Goal: Transaction & Acquisition: Purchase product/service

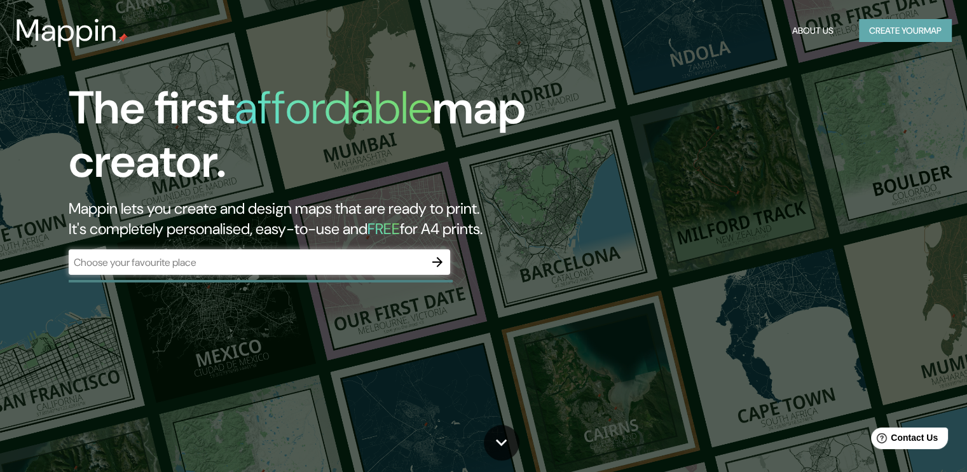
click at [866, 27] on button "Create your map" at bounding box center [905, 31] width 93 height 24
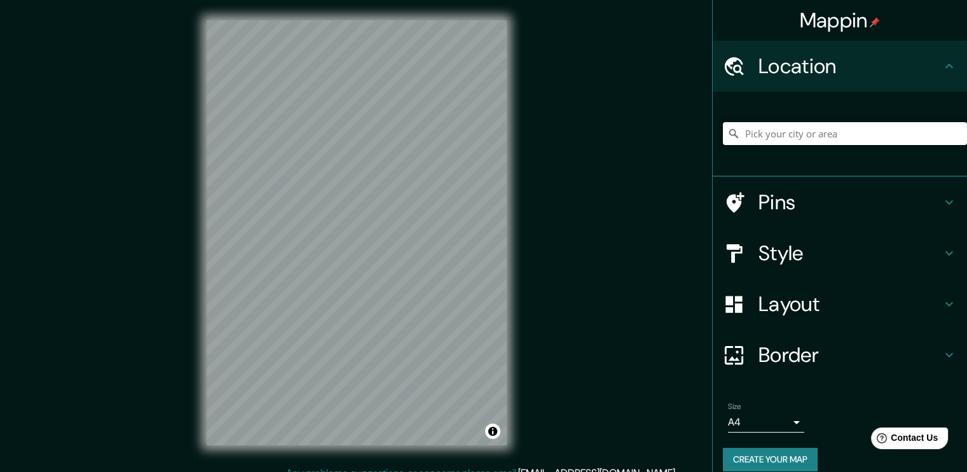
click at [788, 130] on input "Pick your city or area" at bounding box center [845, 133] width 244 height 23
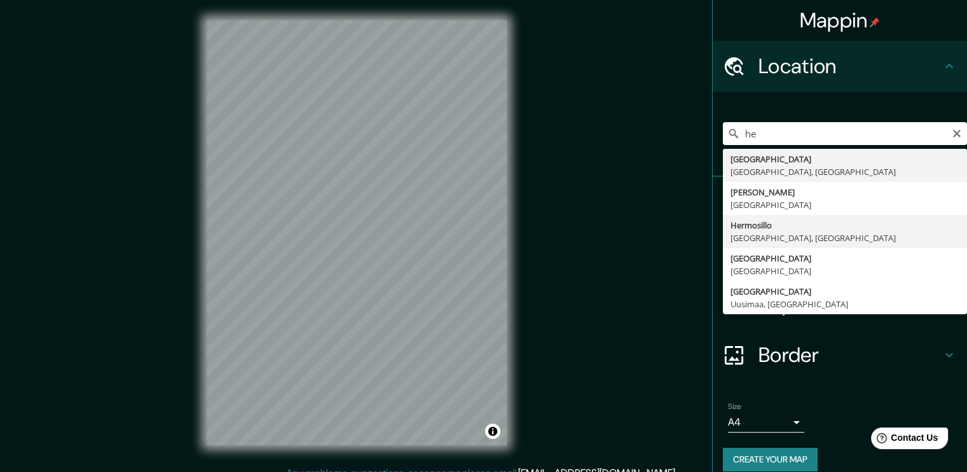
type input "[PERSON_NAME], [GEOGRAPHIC_DATA], [GEOGRAPHIC_DATA]"
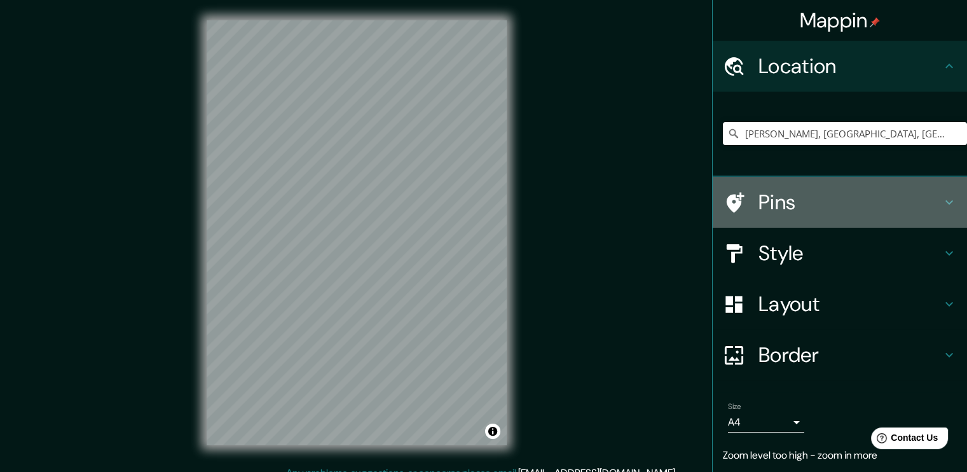
click at [795, 205] on h4 "Pins" at bounding box center [849, 201] width 183 height 25
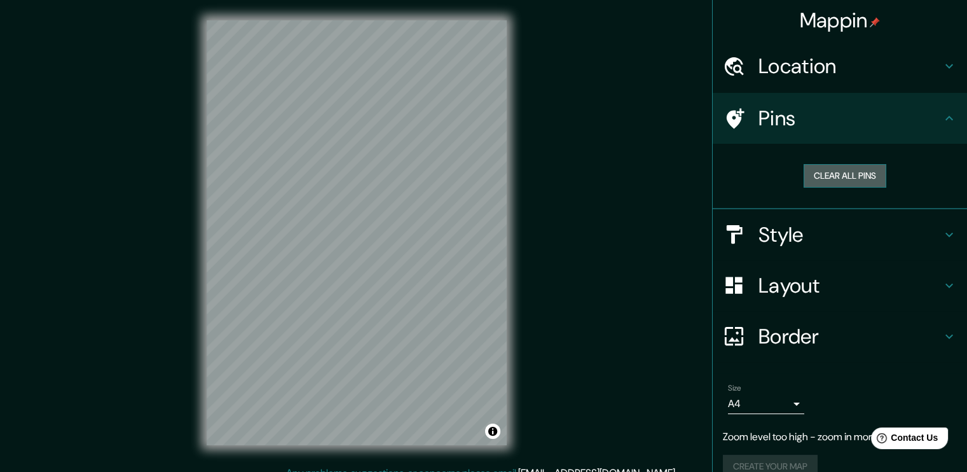
click at [825, 168] on button "Clear all pins" at bounding box center [844, 176] width 83 height 24
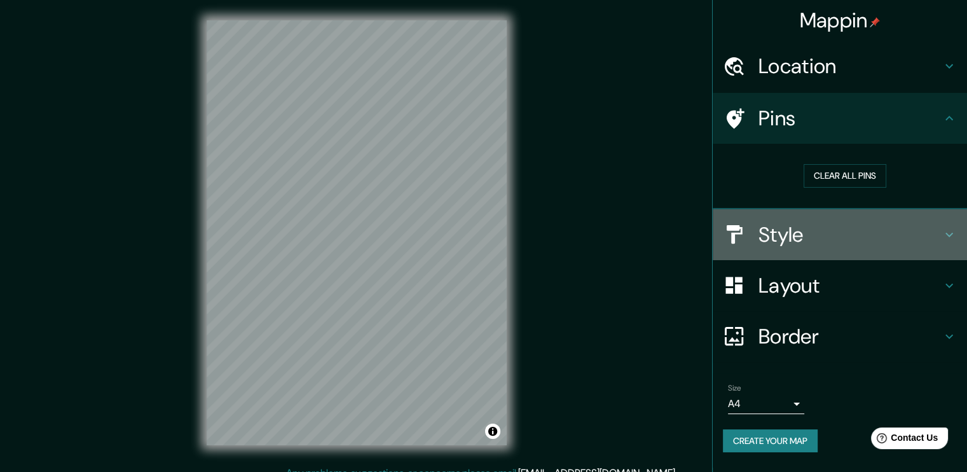
click at [826, 238] on h4 "Style" at bounding box center [849, 234] width 183 height 25
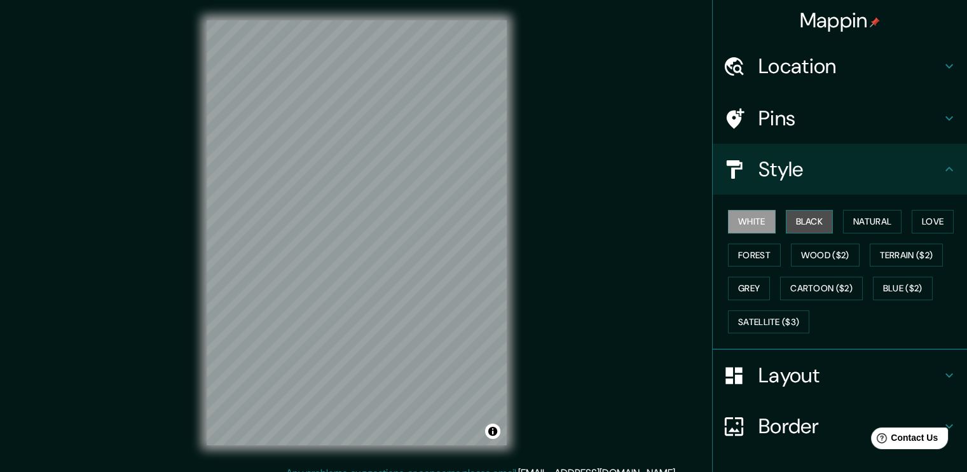
click at [803, 222] on button "Black" at bounding box center [810, 222] width 48 height 24
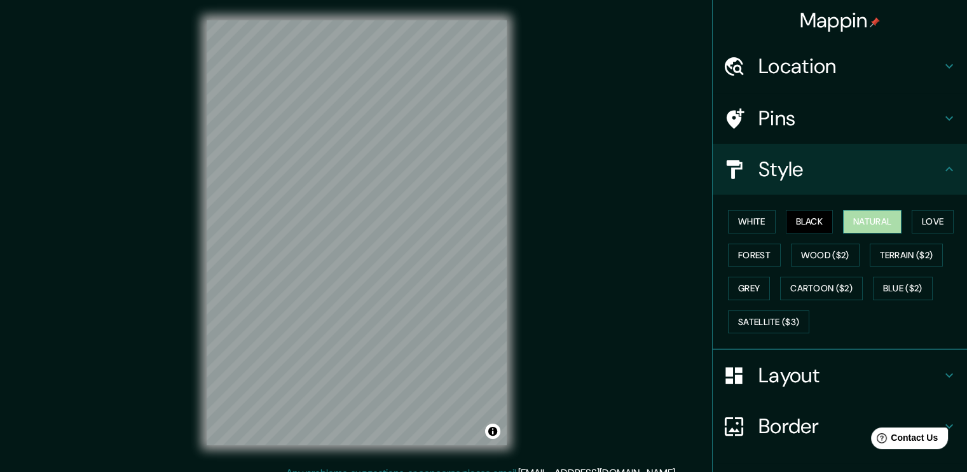
click at [857, 222] on button "Natural" at bounding box center [872, 222] width 58 height 24
click at [922, 222] on button "Love" at bounding box center [933, 222] width 42 height 24
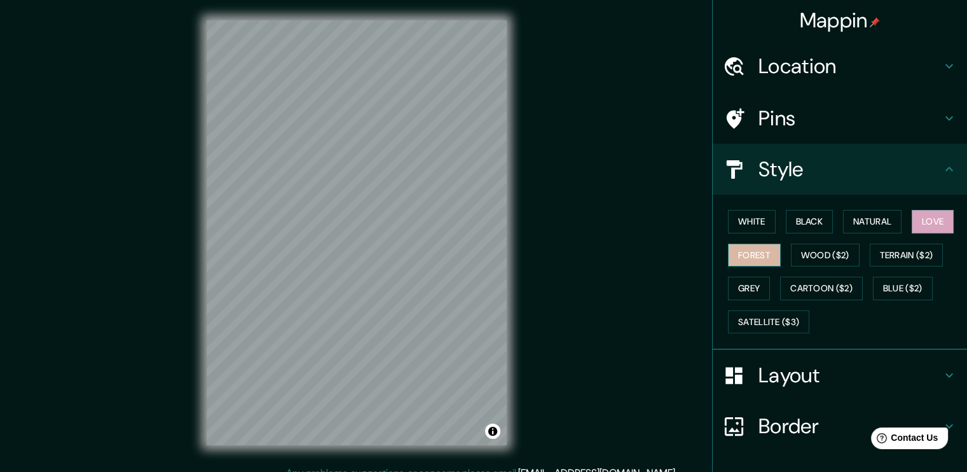
click at [748, 255] on button "Forest" at bounding box center [754, 255] width 53 height 24
click at [798, 256] on button "Wood ($2)" at bounding box center [825, 255] width 69 height 24
click at [728, 259] on button "Forest" at bounding box center [754, 255] width 53 height 24
click at [828, 252] on button "Wood ($2)" at bounding box center [825, 255] width 69 height 24
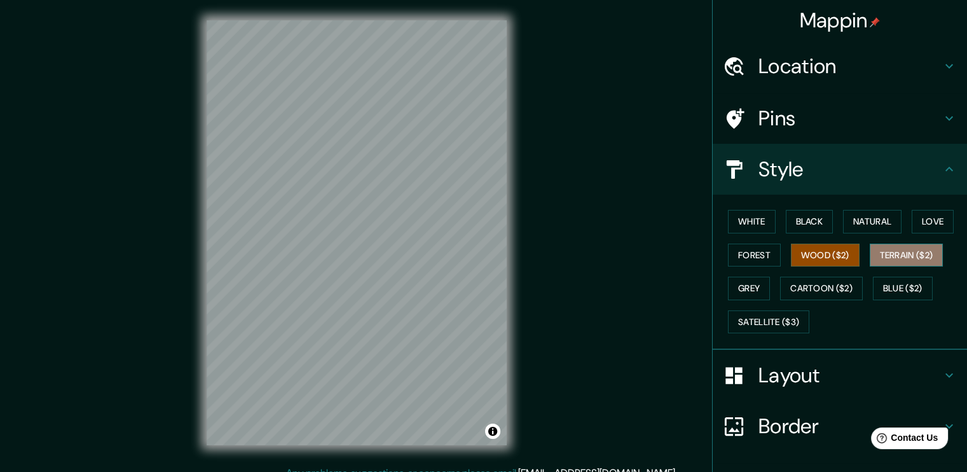
click at [915, 260] on button "Terrain ($2)" at bounding box center [907, 255] width 74 height 24
click at [753, 284] on button "Grey" at bounding box center [749, 289] width 42 height 24
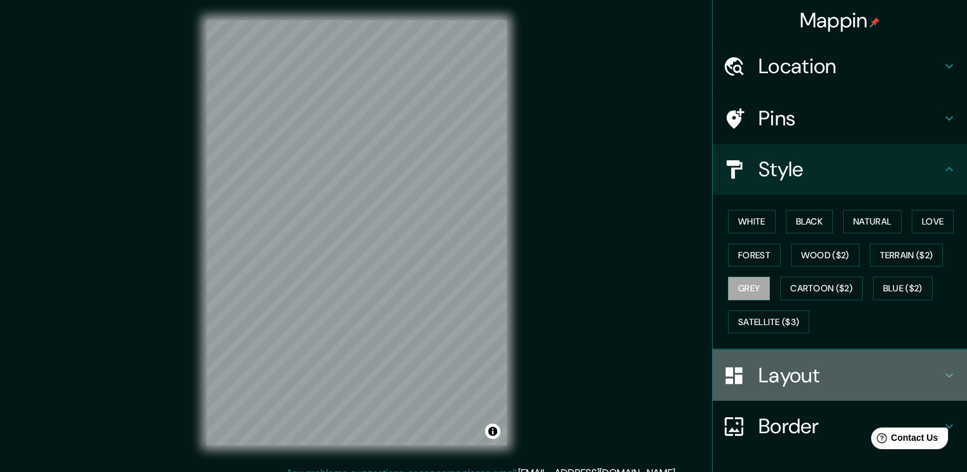
click at [950, 370] on div "Layout" at bounding box center [840, 375] width 254 height 51
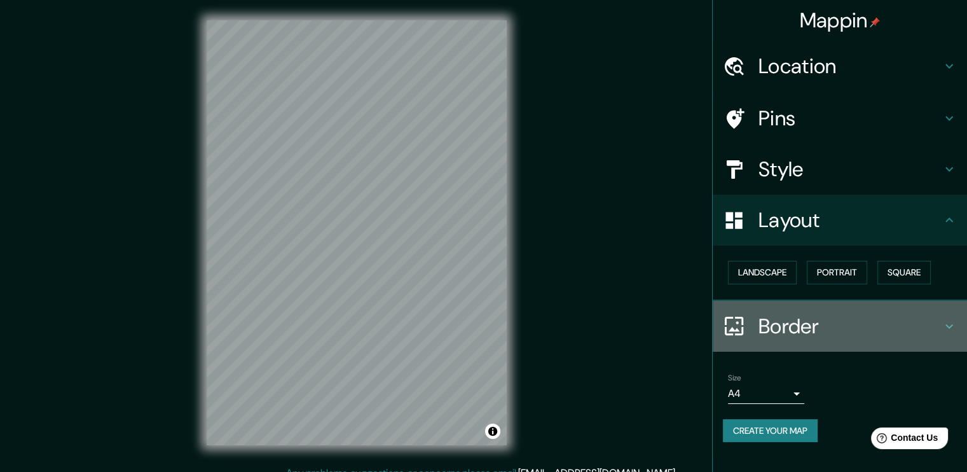
click at [917, 314] on h4 "Border" at bounding box center [849, 325] width 183 height 25
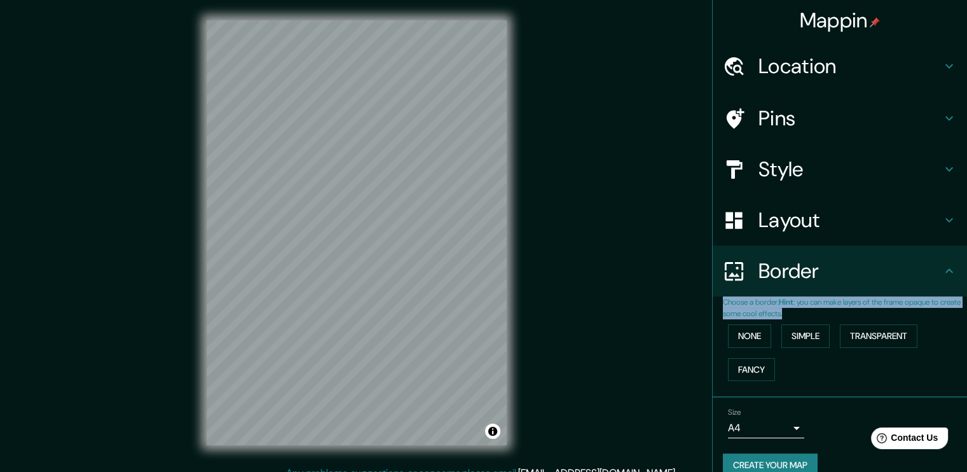
drag, startPoint x: 917, startPoint y: 314, endPoint x: 910, endPoint y: 273, distance: 41.2
click at [910, 273] on ul "Location [GEOGRAPHIC_DATA], [GEOGRAPHIC_DATA], [GEOGRAPHIC_DATA] Pins Style Lay…" at bounding box center [840, 266] width 254 height 451
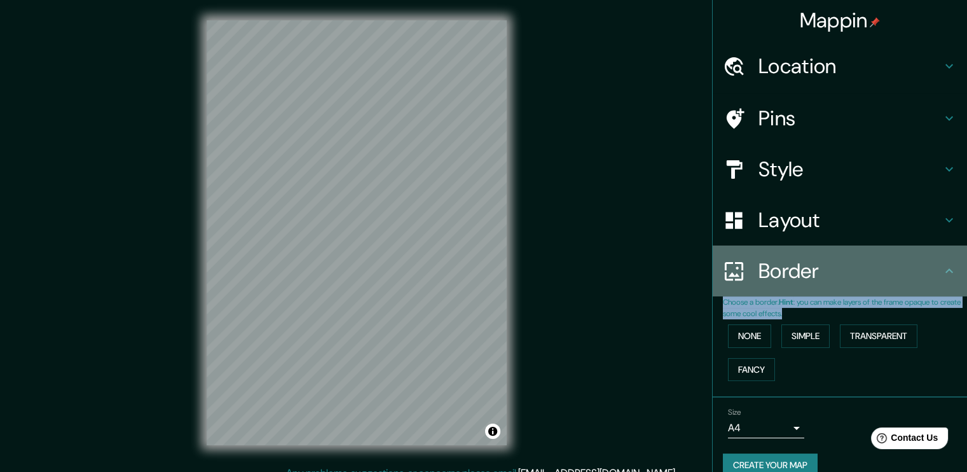
click at [910, 273] on h4 "Border" at bounding box center [849, 270] width 183 height 25
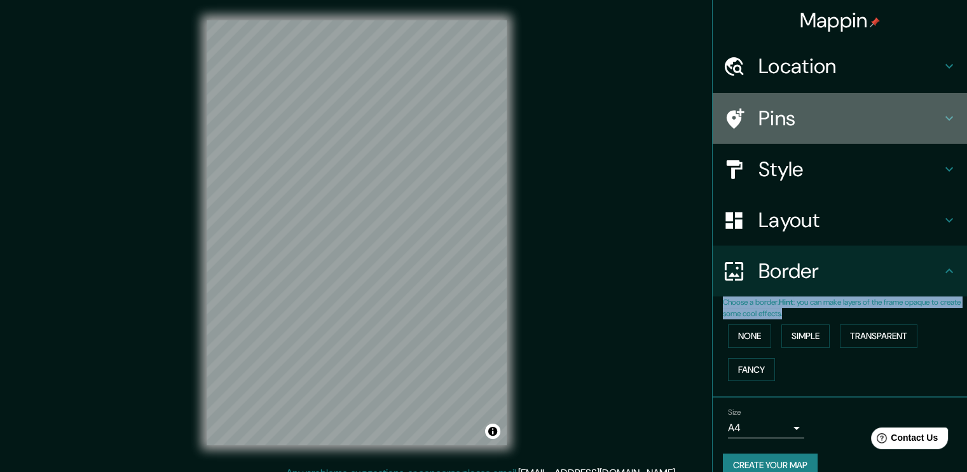
click at [809, 116] on h4 "Pins" at bounding box center [849, 118] width 183 height 25
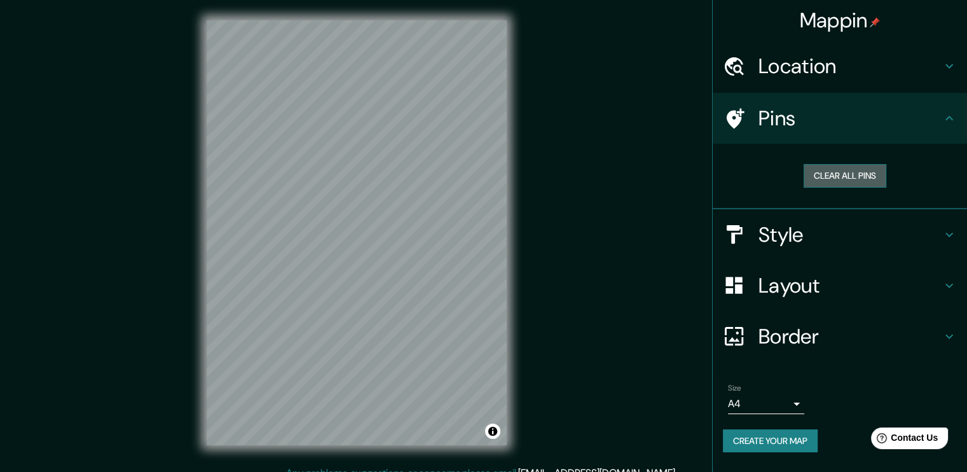
click at [832, 176] on button "Clear all pins" at bounding box center [844, 176] width 83 height 24
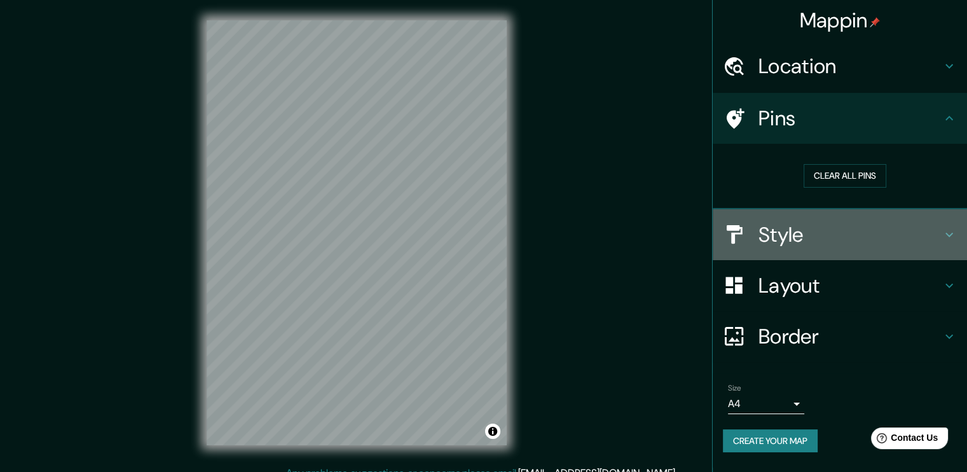
click at [810, 229] on h4 "Style" at bounding box center [849, 234] width 183 height 25
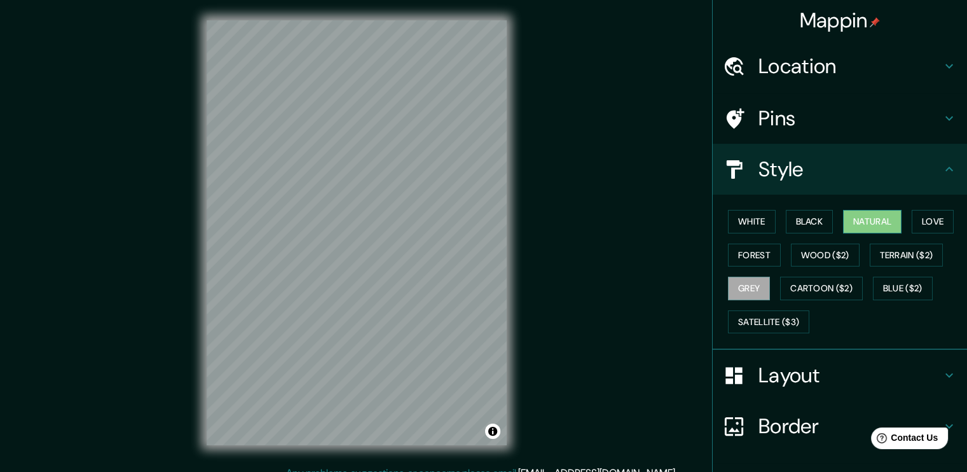
click at [864, 226] on button "Natural" at bounding box center [872, 222] width 58 height 24
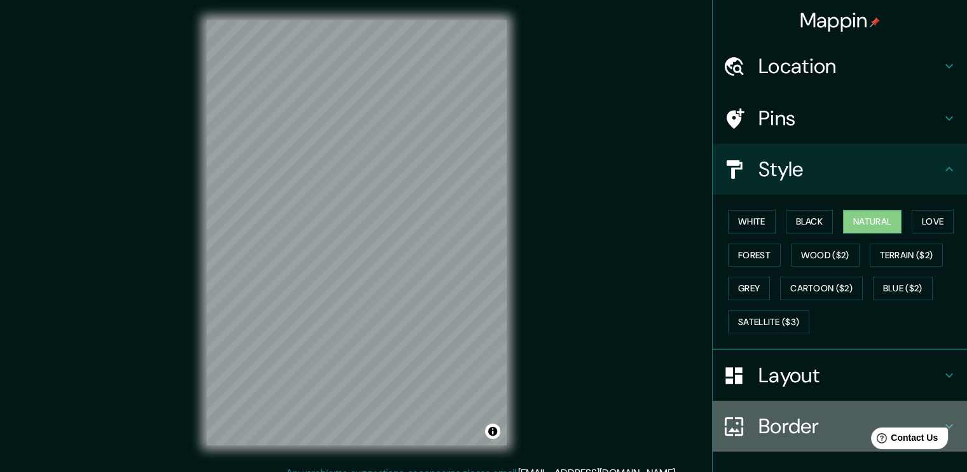
click at [805, 425] on h4 "Border" at bounding box center [849, 425] width 183 height 25
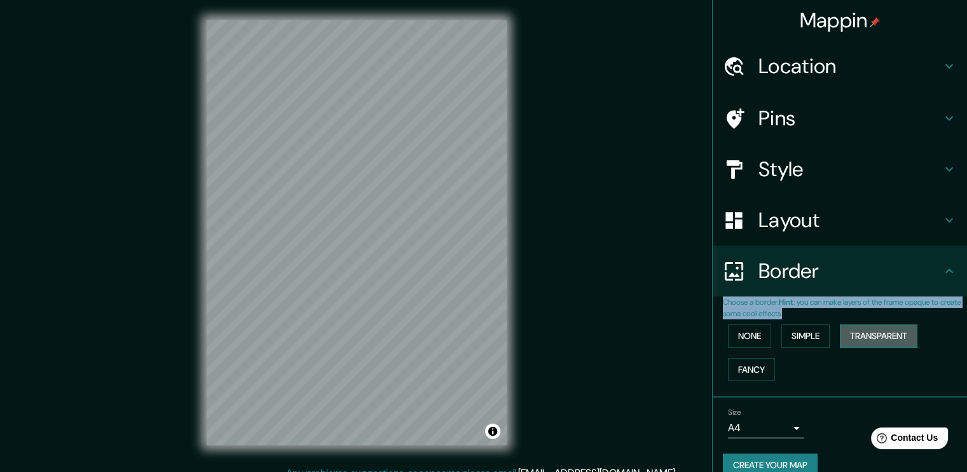
click at [845, 336] on button "Transparent" at bounding box center [879, 336] width 78 height 24
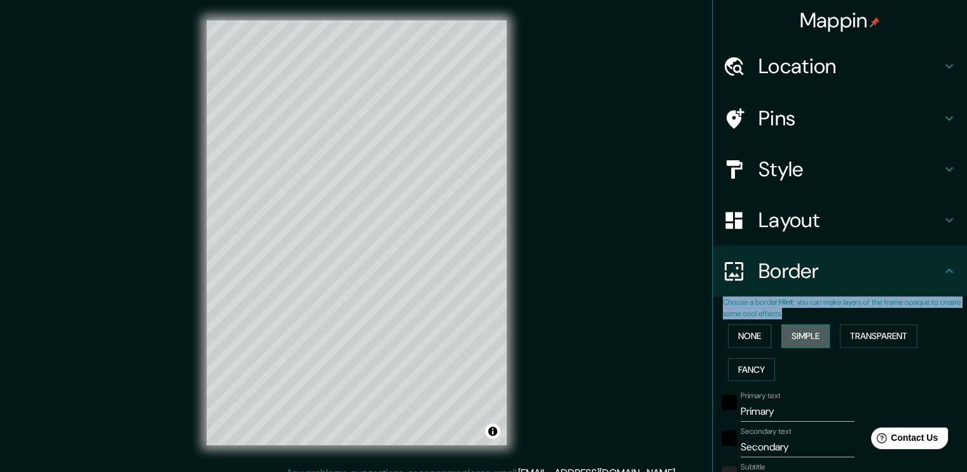
click at [784, 332] on button "Simple" at bounding box center [805, 336] width 48 height 24
click at [739, 332] on button "None" at bounding box center [749, 336] width 43 height 24
